Goal: Information Seeking & Learning: Learn about a topic

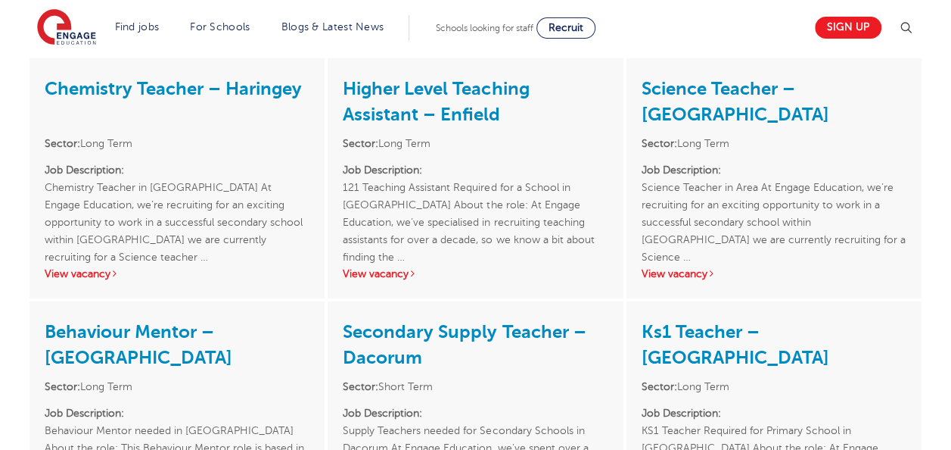
scroll to position [2158, 0]
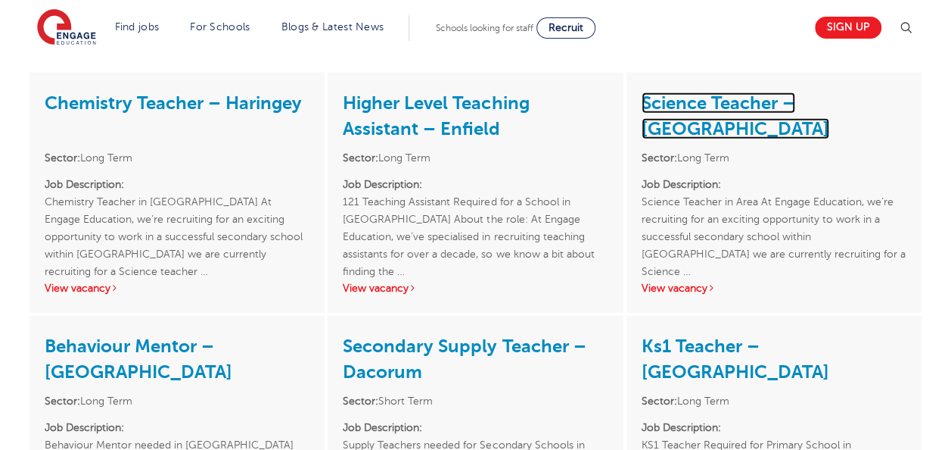
click at [712, 93] on link "Science Teacher – [GEOGRAPHIC_DATA]" at bounding box center [736, 115] width 188 height 47
